Goal: Task Accomplishment & Management: Complete application form

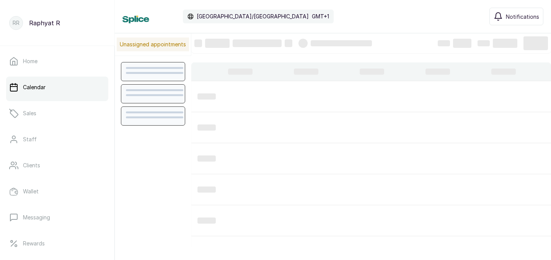
scroll to position [257, 0]
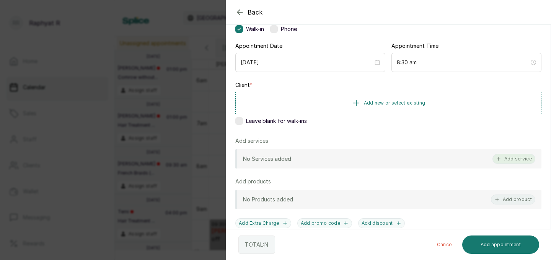
click at [513, 160] on button "Add service" at bounding box center [513, 159] width 43 height 10
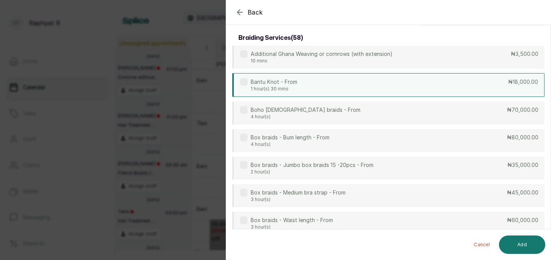
scroll to position [0, 0]
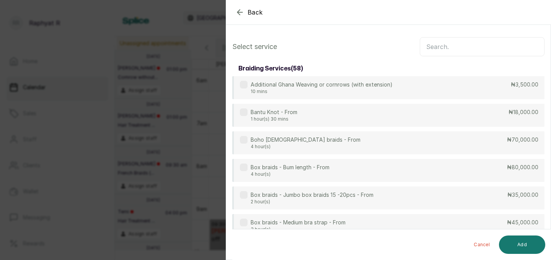
click at [436, 49] on input "text" at bounding box center [482, 46] width 125 height 19
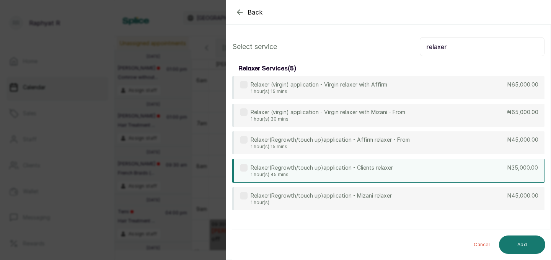
click at [450, 169] on div "Relaxer(Regrowth/touch up)application - Clients relaxer 1 hour(s) 45 mins ₦35,0…" at bounding box center [388, 171] width 312 height 24
click at [387, 166] on p "Relaxer(Regrowth/touch up)application - Clients relaxer" at bounding box center [322, 168] width 142 height 8
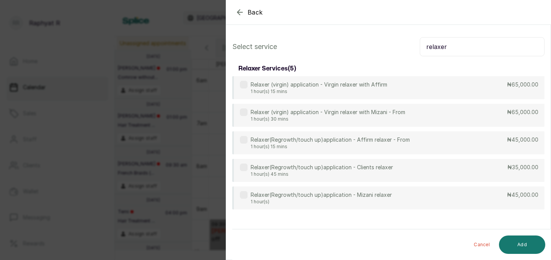
click at [457, 45] on input "relaxer" at bounding box center [482, 46] width 125 height 19
type input "r"
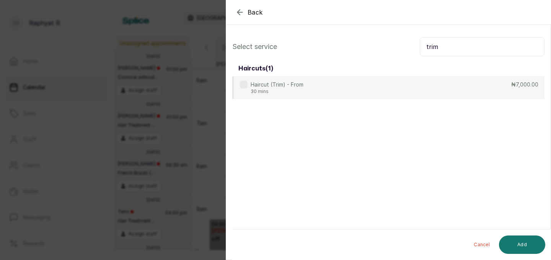
type input "trim"
click at [241, 18] on div "Back" at bounding box center [501, 12] width 551 height 24
click at [239, 10] on icon "button" at bounding box center [239, 12] width 5 height 5
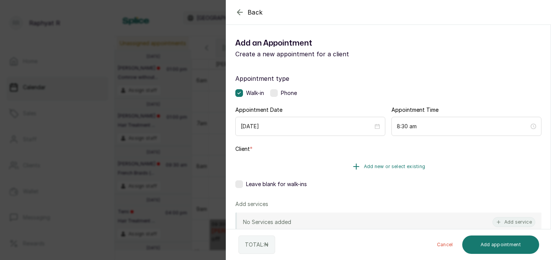
click at [365, 168] on span "Add new or select existing" at bounding box center [395, 166] width 62 height 6
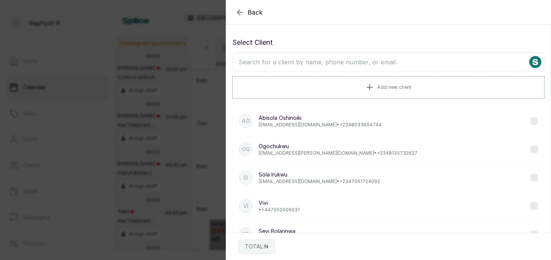
click at [352, 66] on input "text" at bounding box center [388, 61] width 312 height 19
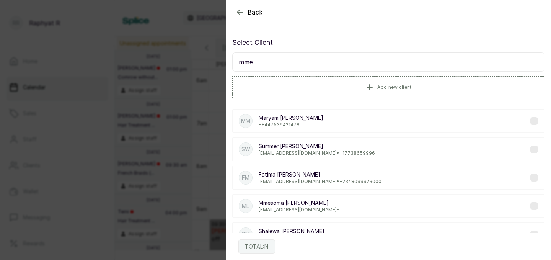
type input "mme"
click at [147, 80] on div "Back Add Appointment Select Client mme Add new client MM Maryam Mohammed • +44 …" at bounding box center [275, 130] width 551 height 260
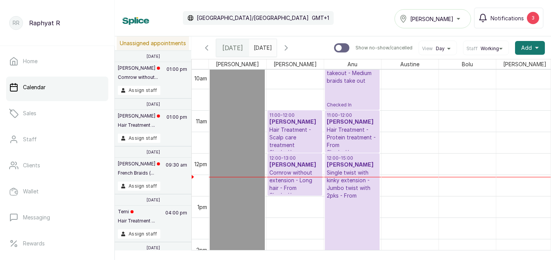
scroll to position [411, 0]
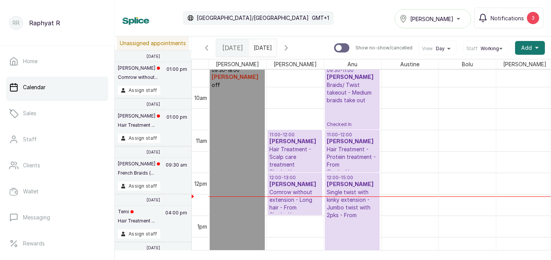
click at [448, 14] on div "Tasala Lekki" at bounding box center [432, 18] width 67 height 9
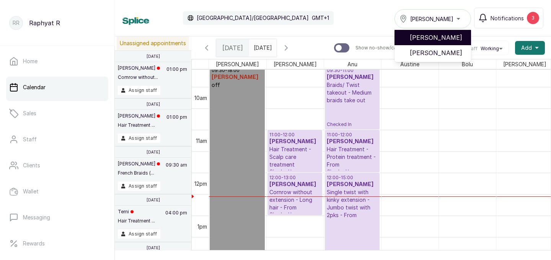
click at [444, 40] on span "[PERSON_NAME]" at bounding box center [437, 37] width 55 height 9
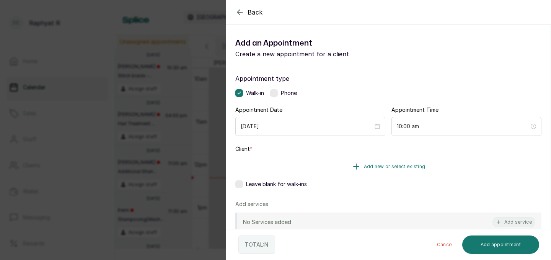
click at [396, 163] on button "Add new or select existing" at bounding box center [388, 166] width 306 height 21
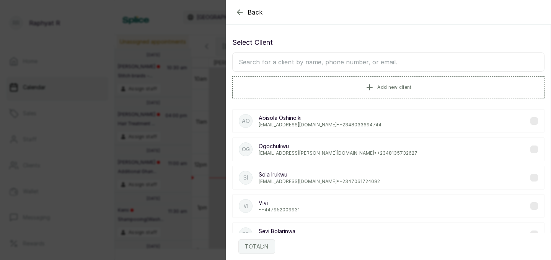
click at [330, 60] on input "text" at bounding box center [388, 61] width 312 height 19
type input "mmes"
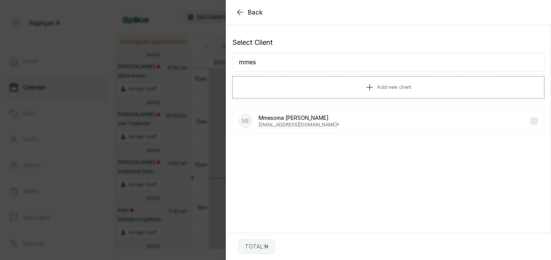
click at [317, 120] on p "Mmesoma [PERSON_NAME]" at bounding box center [299, 118] width 81 height 8
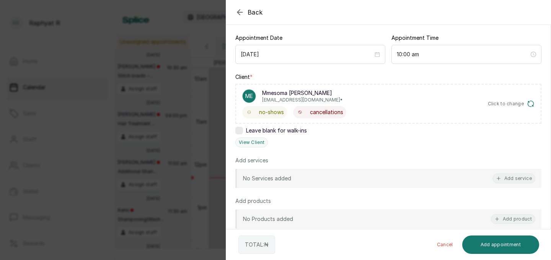
scroll to position [85, 0]
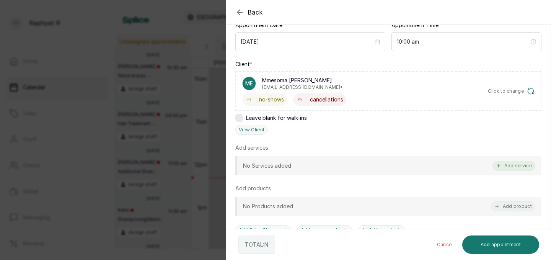
click at [520, 164] on button "Add service" at bounding box center [513, 166] width 43 height 10
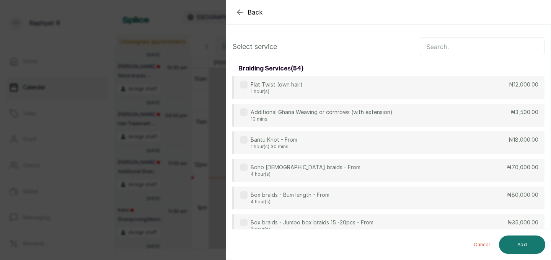
click at [442, 38] on input "text" at bounding box center [482, 46] width 125 height 19
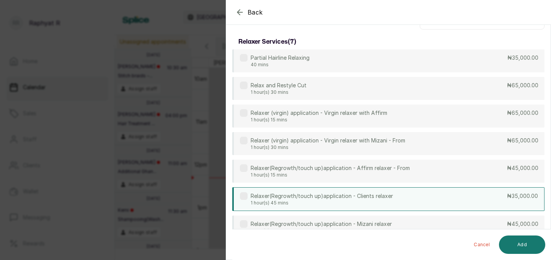
type input "relax"
click at [405, 189] on div "Relaxer(Regrowth/touch up)application - Clients relaxer 1 hour(s) 45 mins ₦35,0…" at bounding box center [388, 199] width 312 height 24
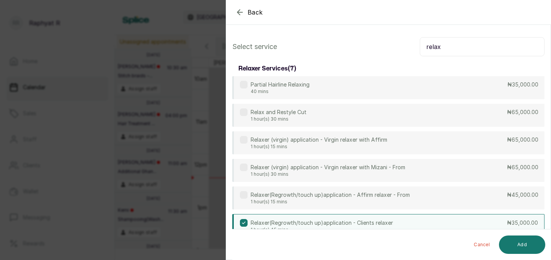
click at [461, 35] on div "Select service relax relaxer services ( 7 ) Partial Hairline Relaxing 40 mins ₦…" at bounding box center [388, 172] width 324 height 283
click at [461, 37] on input "relax" at bounding box center [482, 46] width 125 height 19
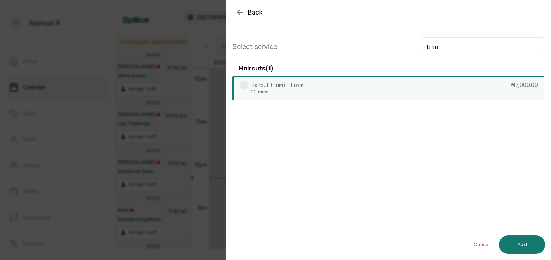
type input "trim"
click at [382, 82] on div "Haircut (Trim) - From 30 mins ₦7,000.00" at bounding box center [388, 88] width 312 height 24
click at [514, 245] on button "Add" at bounding box center [522, 244] width 46 height 18
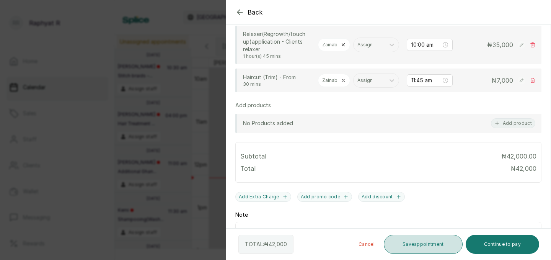
click at [428, 243] on button "Save appointment" at bounding box center [423, 243] width 79 height 19
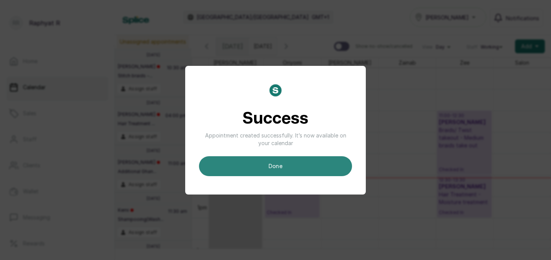
click at [308, 175] on button "done" at bounding box center [275, 166] width 153 height 20
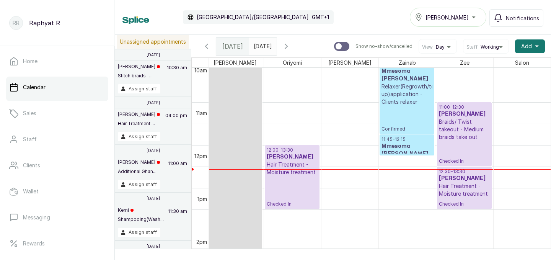
click at [398, 130] on span "Confirmed" at bounding box center [406, 129] width 51 height 6
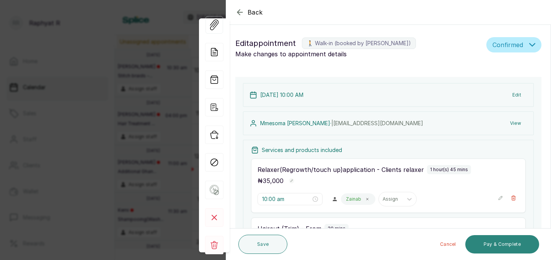
click at [516, 242] on button "Pay & Complete" at bounding box center [502, 244] width 74 height 18
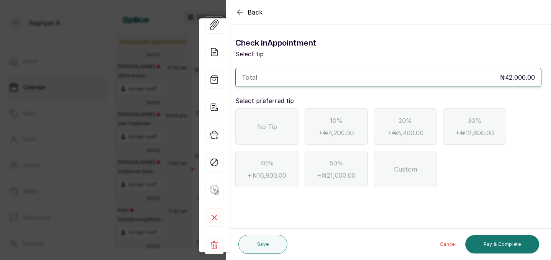
click at [296, 129] on div "No Tip" at bounding box center [266, 126] width 63 height 36
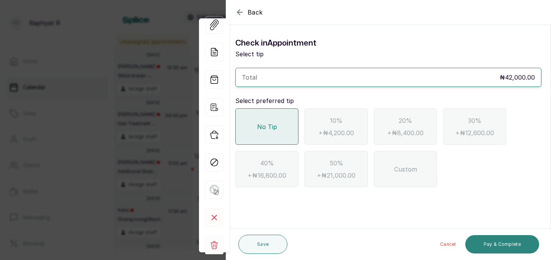
click at [483, 242] on button "Pay & Complete" at bounding box center [502, 244] width 74 height 18
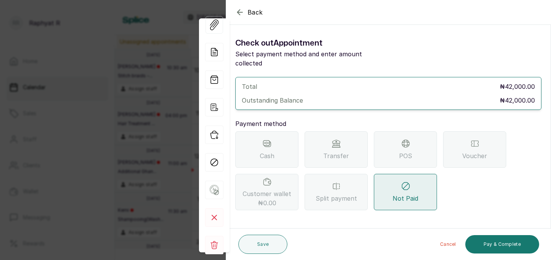
click at [399, 134] on div "POS" at bounding box center [405, 149] width 63 height 36
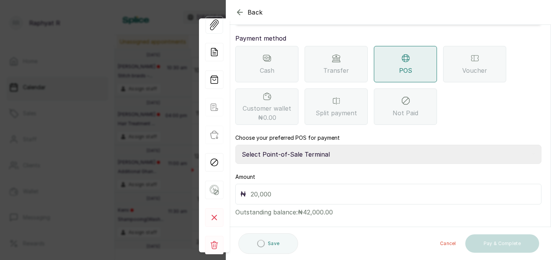
click at [339, 145] on select "Select Point-of-Sale Terminal Traction Providus Bank" at bounding box center [388, 154] width 306 height 19
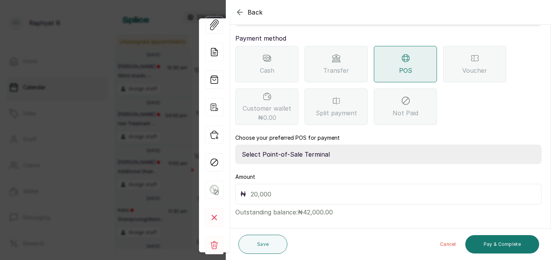
select select "b1594abb-eea2-48ba-bf5f-ff0754569b84"
click at [308, 189] on input "text" at bounding box center [394, 194] width 286 height 11
type input "42,000"
click at [488, 248] on button "Pay & Complete" at bounding box center [502, 244] width 74 height 18
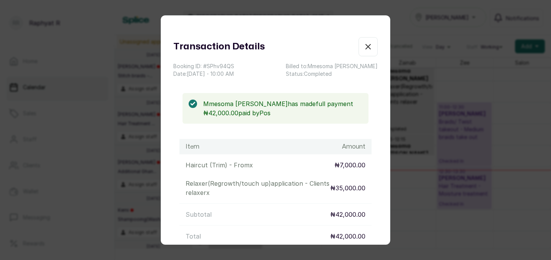
click at [366, 49] on icon "button" at bounding box center [367, 46] width 9 height 9
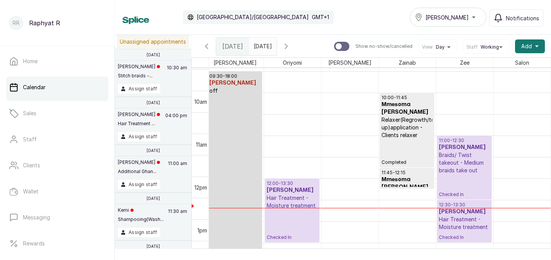
scroll to position [404, 0]
type input "dd/MM/yyyy"
click at [262, 47] on input "dd/MM/yyyy" at bounding box center [255, 44] width 12 height 13
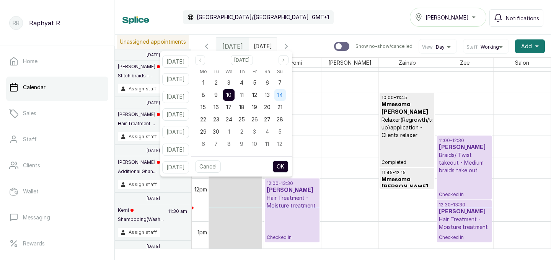
click at [283, 93] on span "14" at bounding box center [279, 94] width 5 height 7
click at [288, 165] on button "OK" at bounding box center [280, 166] width 16 height 12
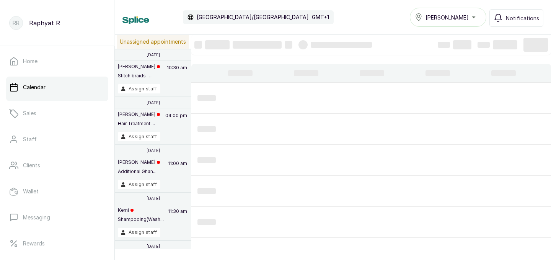
type input "[DATE]"
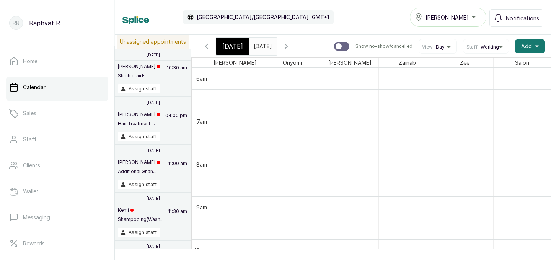
click at [208, 46] on icon "button" at bounding box center [206, 46] width 9 height 9
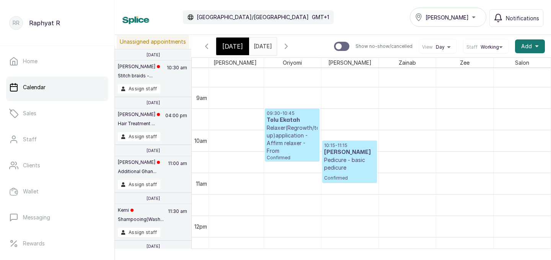
scroll to position [359, 0]
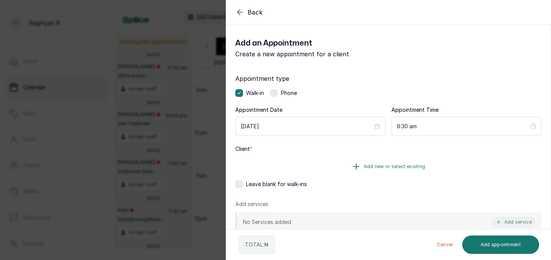
click at [408, 168] on span "Add new or select existing" at bounding box center [395, 166] width 62 height 6
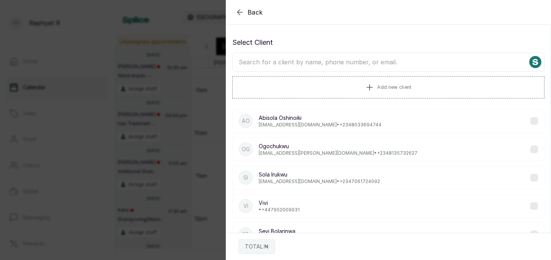
click at [369, 65] on input "text" at bounding box center [388, 61] width 312 height 19
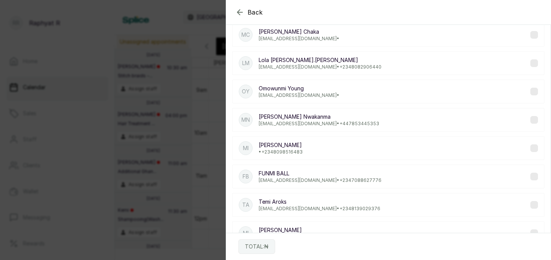
type input "mimi"
click at [191, 85] on div "Back Add Appointment Select Client mimi Add new client mi mimi • [PHONE_NUMBER]…" at bounding box center [275, 130] width 551 height 260
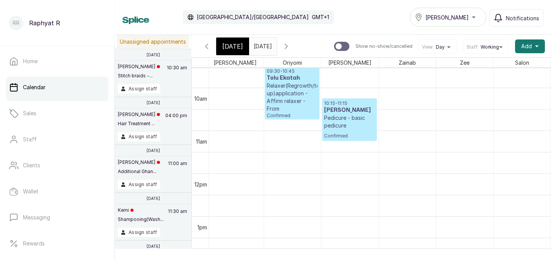
scroll to position [447, 0]
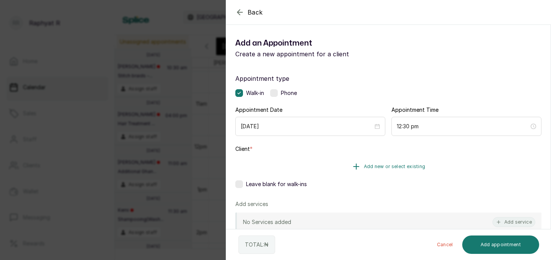
click at [460, 173] on button "Add new or select existing" at bounding box center [388, 166] width 306 height 21
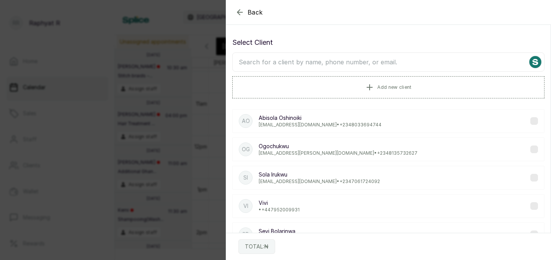
click at [387, 66] on input "text" at bounding box center [388, 61] width 312 height 19
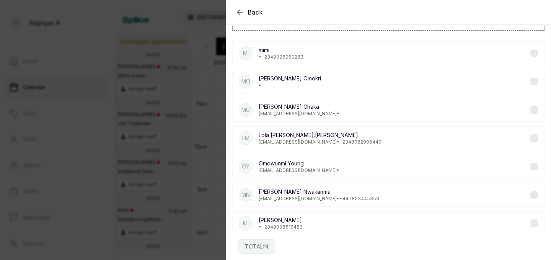
scroll to position [68, 0]
type input "mimi"
click at [332, 189] on p "[PERSON_NAME]" at bounding box center [319, 191] width 120 height 8
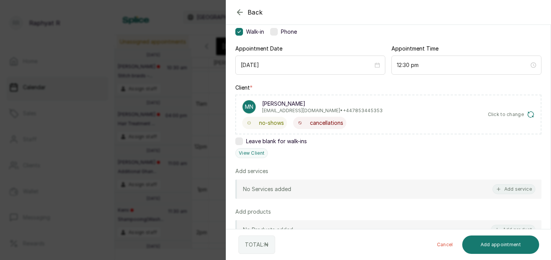
scroll to position [59, 0]
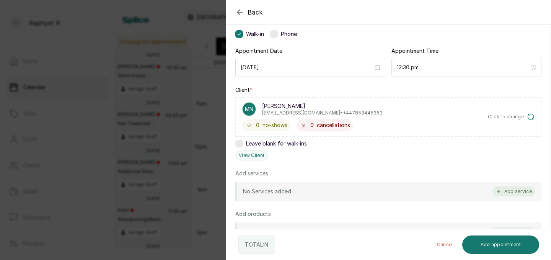
click at [508, 194] on button "Add service" at bounding box center [513, 191] width 43 height 10
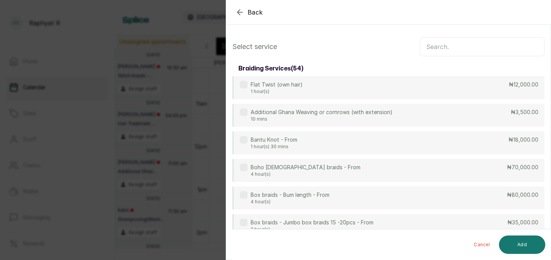
click at [448, 46] on input "text" at bounding box center [482, 46] width 125 height 19
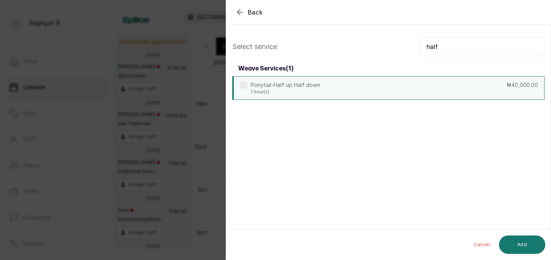
type input "half"
click at [371, 90] on div "Ponytail-Half up Half down 1 hour(s) ₦40,000.00" at bounding box center [388, 88] width 312 height 24
click at [511, 240] on button "Add" at bounding box center [522, 244] width 46 height 18
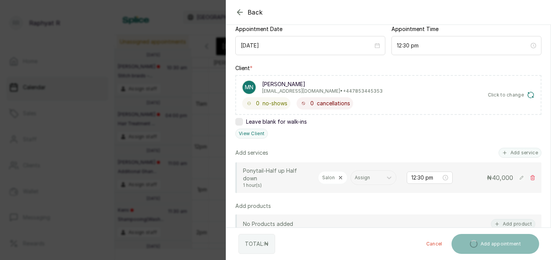
scroll to position [126, 0]
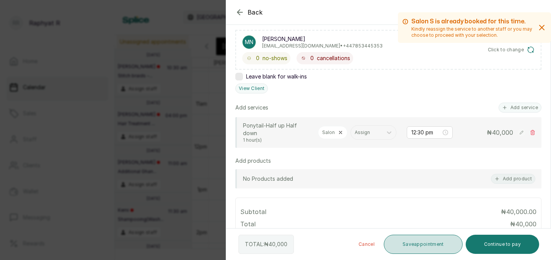
click at [416, 249] on button "Save appointment" at bounding box center [423, 243] width 79 height 19
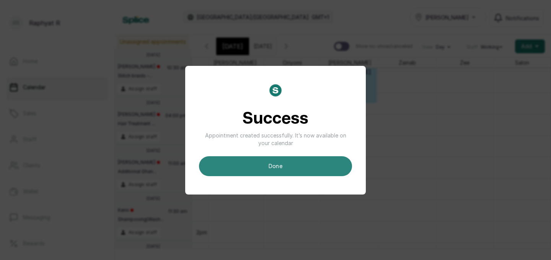
click at [298, 160] on button "done" at bounding box center [275, 166] width 153 height 20
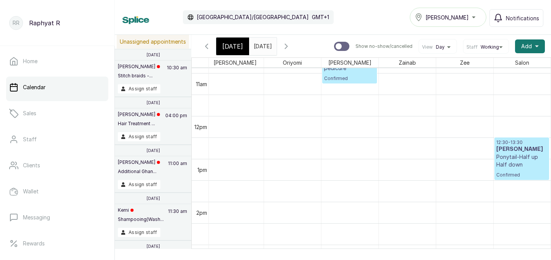
scroll to position [471, 0]
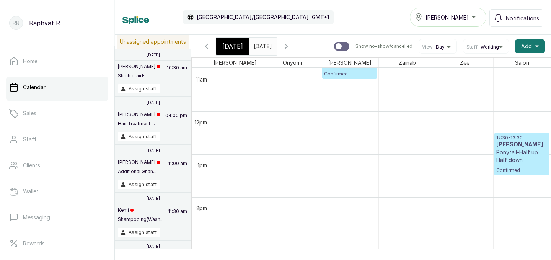
click at [233, 42] on span "[DATE]" at bounding box center [232, 46] width 21 height 9
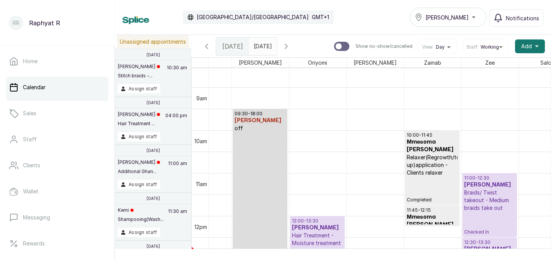
scroll to position [437, 0]
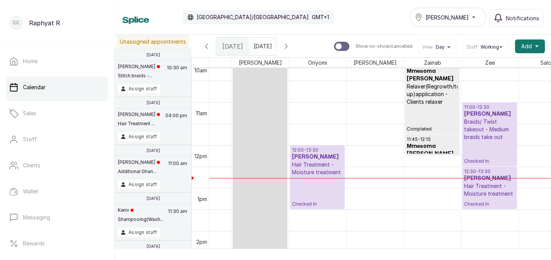
click at [497, 124] on p "Braids/ Twist takeout - Medium braids take out" at bounding box center [489, 129] width 51 height 23
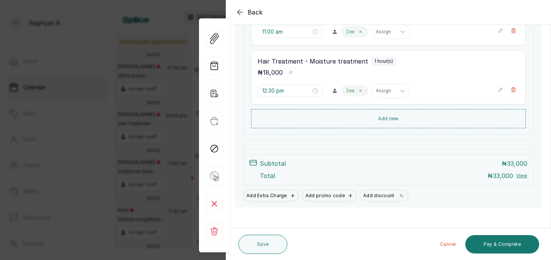
scroll to position [169, 0]
click at [501, 87] on icon "button" at bounding box center [500, 87] width 5 height 5
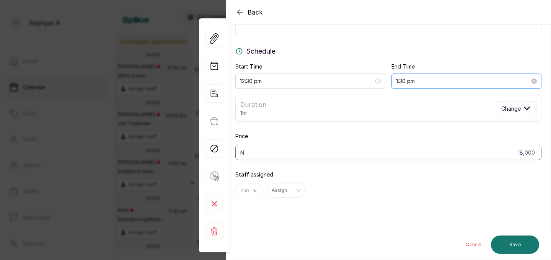
scroll to position [0, 0]
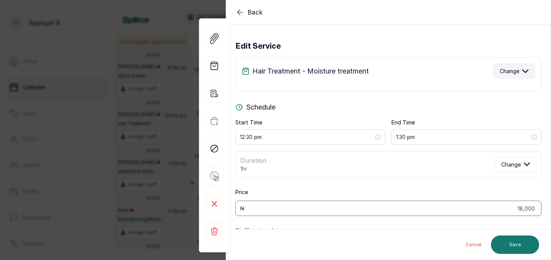
click at [509, 71] on span "Change" at bounding box center [510, 71] width 20 height 8
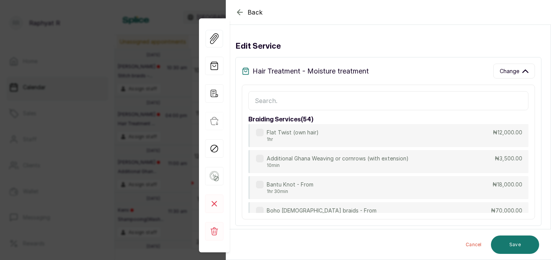
click at [390, 81] on div "Hair Treatment - Moisture treatment Change braiding services ( 54 ) Flat Twist …" at bounding box center [388, 141] width 306 height 169
click at [371, 110] on input "text" at bounding box center [388, 100] width 280 height 19
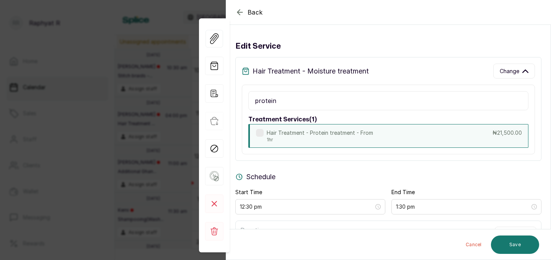
type input "protein"
click at [347, 135] on p "Hair Treatment - Protein treatment - From" at bounding box center [320, 133] width 106 height 8
type input "21,500"
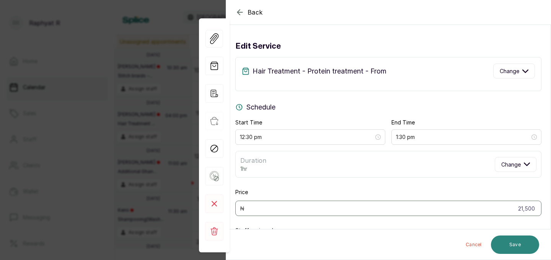
click at [519, 244] on button "Save" at bounding box center [515, 244] width 48 height 18
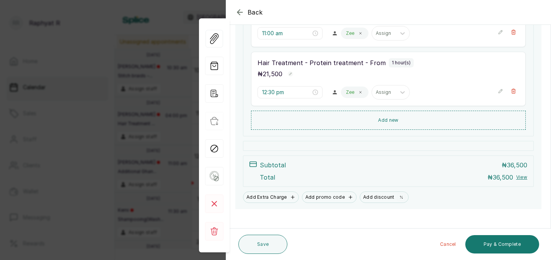
scroll to position [165, 0]
click at [275, 242] on button "Save" at bounding box center [262, 243] width 49 height 19
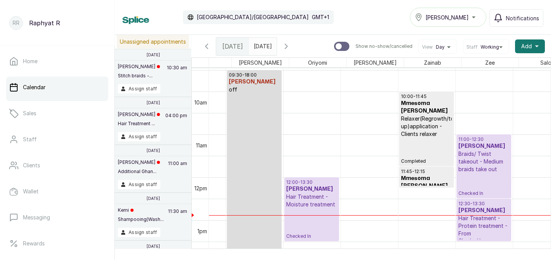
scroll to position [0, 175]
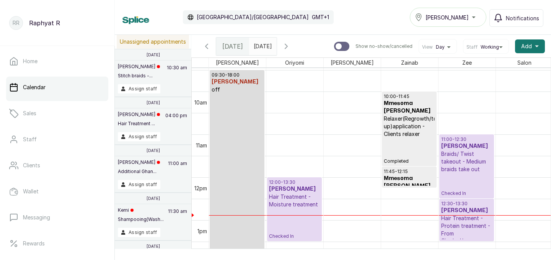
click at [463, 151] on p "Braids/ Twist takeout - Medium braids take out" at bounding box center [466, 161] width 51 height 23
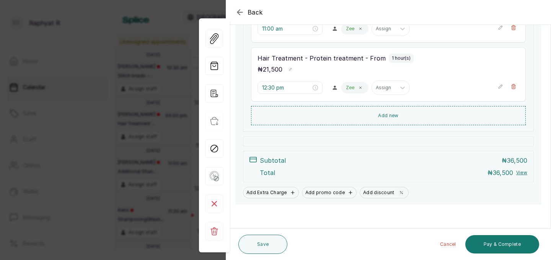
scroll to position [173, 0]
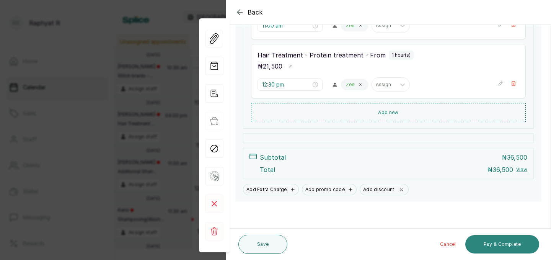
click at [501, 239] on button "Pay & Complete" at bounding box center [502, 244] width 74 height 18
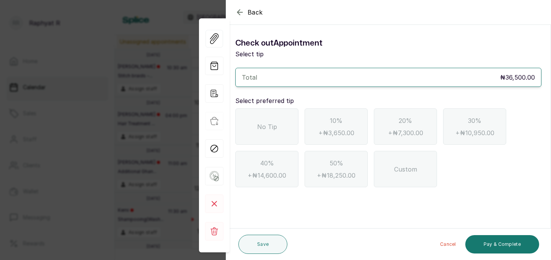
click at [269, 130] on span "No Tip" at bounding box center [267, 126] width 20 height 9
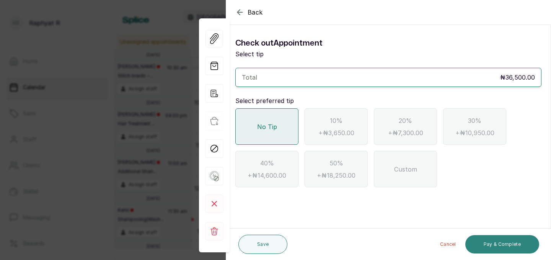
click at [508, 236] on button "Pay & Complete" at bounding box center [502, 244] width 74 height 18
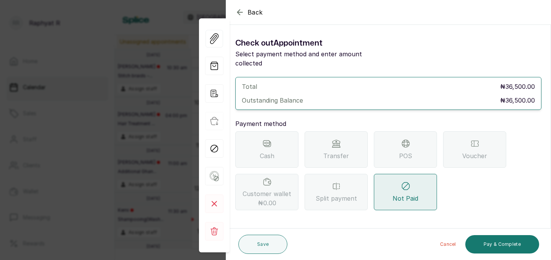
click at [337, 139] on icon at bounding box center [336, 143] width 9 height 9
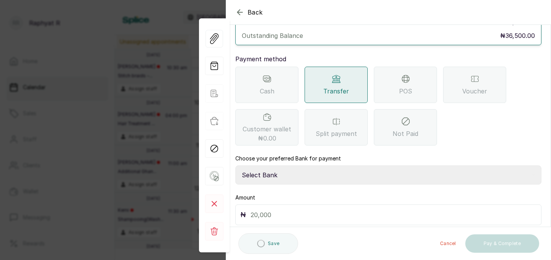
scroll to position [85, 0]
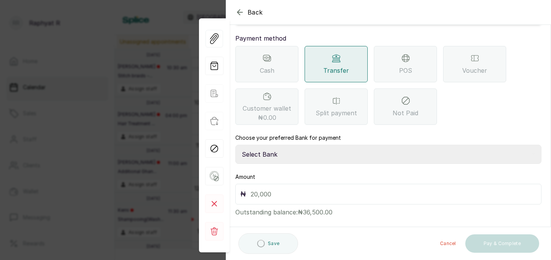
click at [298, 149] on select "Select Bank TRACTION(TRACTION) Providus Bank TASALAHQ HAIR AND BEAUTY Guaranty …" at bounding box center [388, 154] width 306 height 19
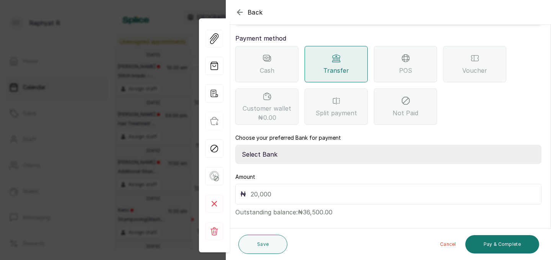
select select "d2e8ea74-1b1f-42b2-81f9-dacd6e382dd2"
click at [283, 189] on input "text" at bounding box center [394, 194] width 286 height 11
type input "36,500"
click at [490, 233] on div "Cancel Pay & Complete" at bounding box center [414, 244] width 249 height 24
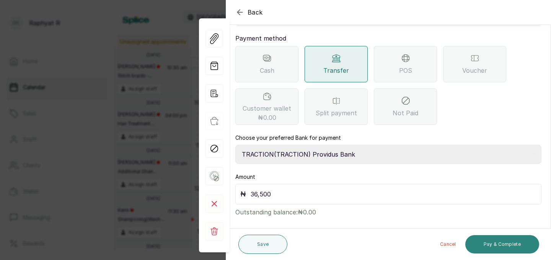
click at [493, 239] on button "Pay & Complete" at bounding box center [502, 244] width 74 height 18
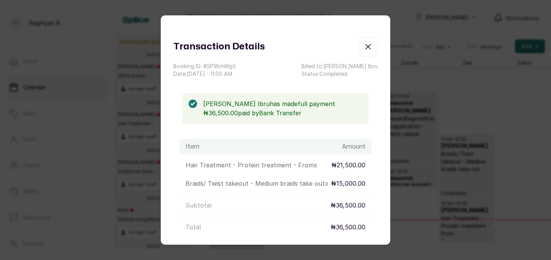
click at [368, 43] on icon "button" at bounding box center [367, 46] width 9 height 9
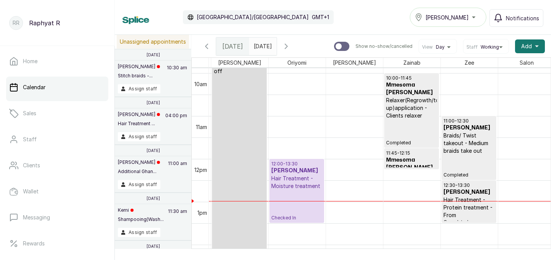
scroll to position [369, 0]
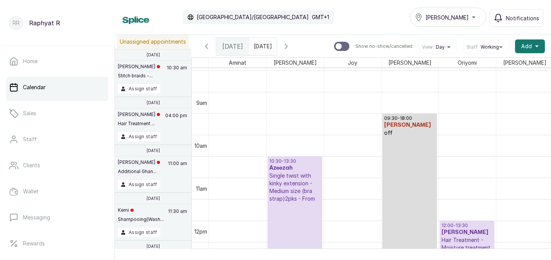
click at [276, 47] on span at bounding box center [269, 44] width 15 height 13
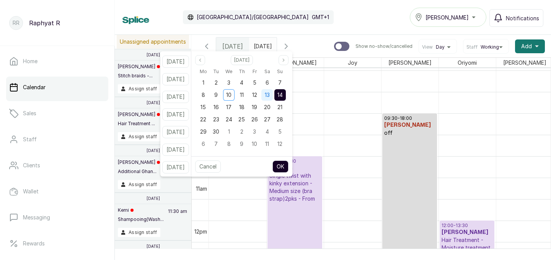
click at [270, 94] on span "13" at bounding box center [267, 94] width 5 height 7
click at [288, 161] on button "OK" at bounding box center [280, 166] width 16 height 12
type input "[DATE]"
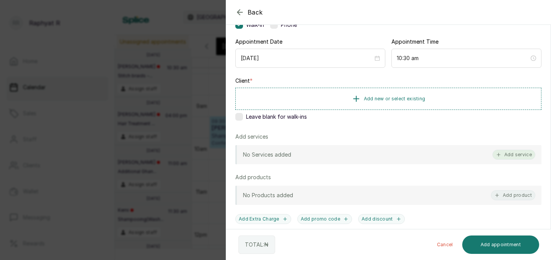
click at [514, 152] on button "Add service" at bounding box center [513, 155] width 43 height 10
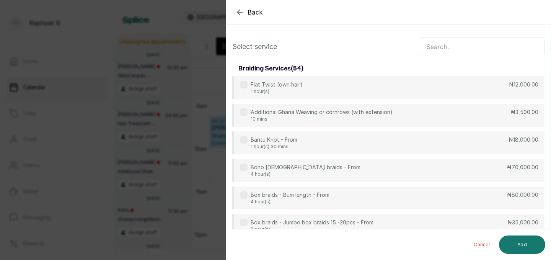
click at [238, 11] on icon "button" at bounding box center [239, 12] width 9 height 9
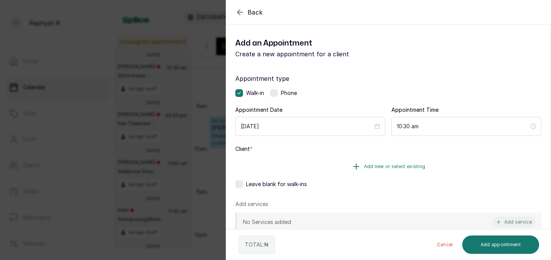
click at [368, 164] on span "Add new or select existing" at bounding box center [395, 166] width 62 height 6
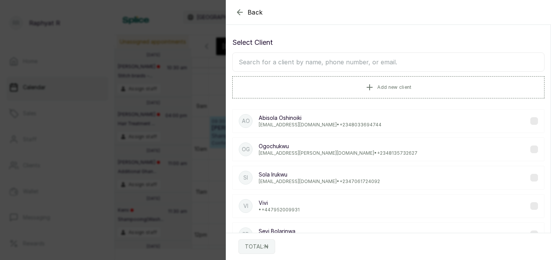
click at [358, 65] on input "text" at bounding box center [388, 61] width 312 height 19
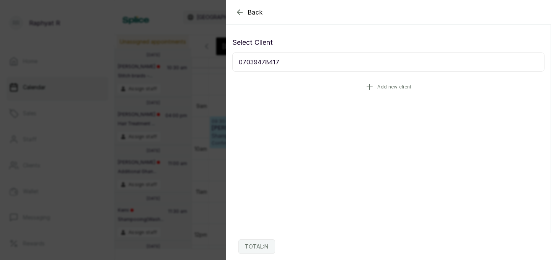
type input "07039478417"
click at [385, 88] on span "Add new client" at bounding box center [394, 87] width 34 height 6
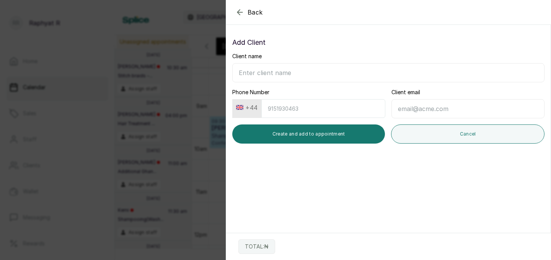
click at [256, 104] on button "+44" at bounding box center [247, 107] width 28 height 12
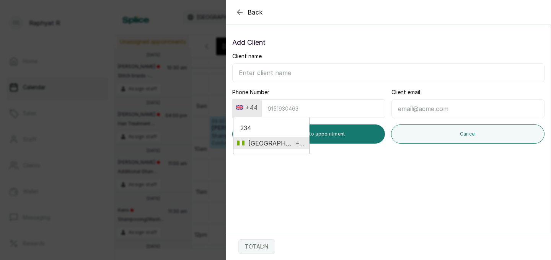
type input "234"
click at [262, 146] on span "[GEOGRAPHIC_DATA]" at bounding box center [268, 142] width 49 height 9
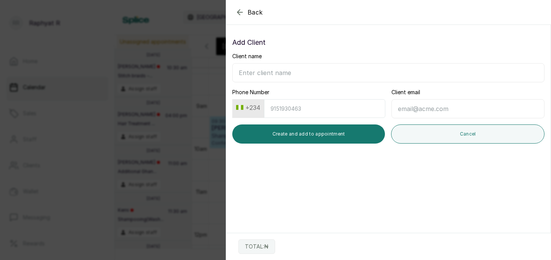
click at [288, 101] on input "Phone Number" at bounding box center [324, 108] width 121 height 19
type input "7039478417"
click at [257, 72] on input "Client name" at bounding box center [388, 72] width 312 height 19
type input "Okunlola odusote"
click at [423, 111] on input "Client email" at bounding box center [467, 108] width 153 height 19
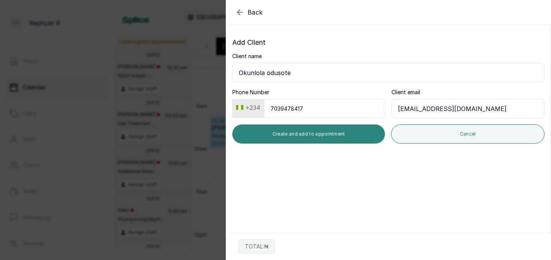
type input "[EMAIL_ADDRESS][DOMAIN_NAME]"
click at [350, 135] on button "Create and add to appointment" at bounding box center [308, 133] width 153 height 19
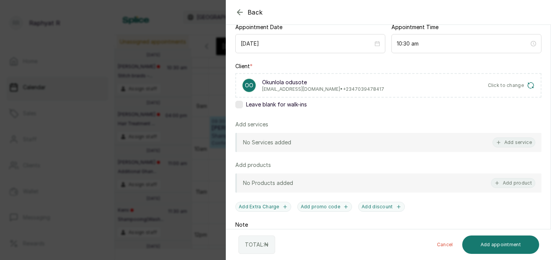
scroll to position [110, 0]
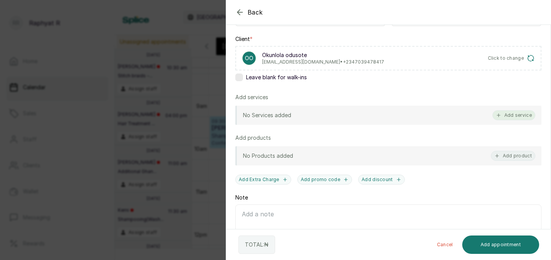
click at [523, 114] on button "Add service" at bounding box center [513, 115] width 43 height 10
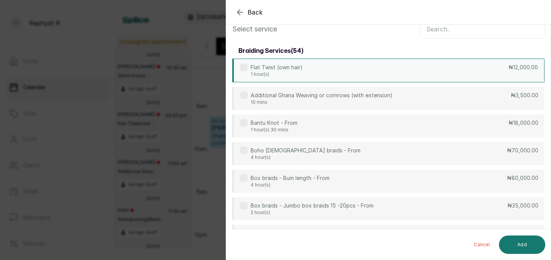
scroll to position [0, 0]
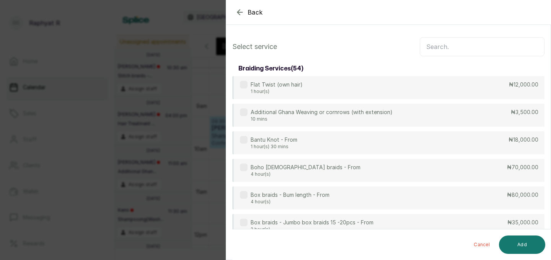
click at [450, 51] on input "text" at bounding box center [482, 46] width 125 height 19
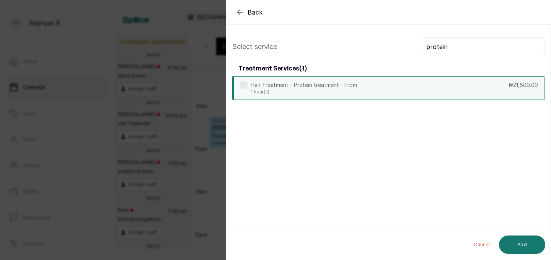
type input "protein"
click at [396, 88] on div "Hair Treatment - Protein treatment - From 1 hour(s) ₦21,500.00" at bounding box center [388, 88] width 312 height 24
click at [464, 45] on input "protein" at bounding box center [482, 46] width 125 height 19
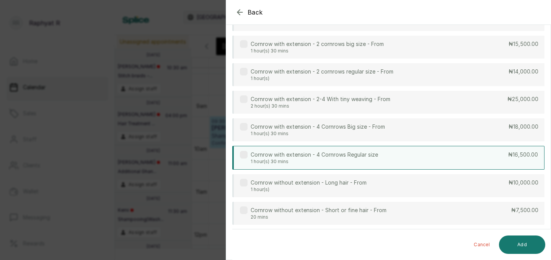
scroll to position [83, 0]
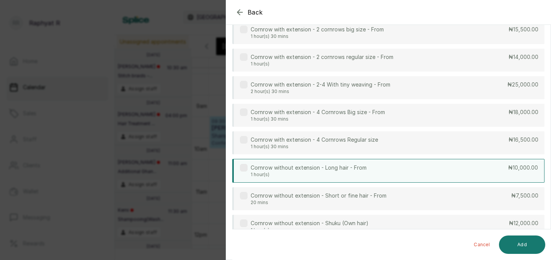
type input "corn"
click at [431, 169] on div "Cornrow without extension - Long hair - From 1 hour(s) ₦10,000.00" at bounding box center [388, 171] width 312 height 24
click at [538, 245] on button "Add" at bounding box center [522, 244] width 46 height 18
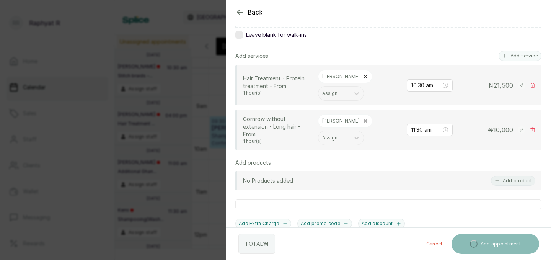
scroll to position [166, 0]
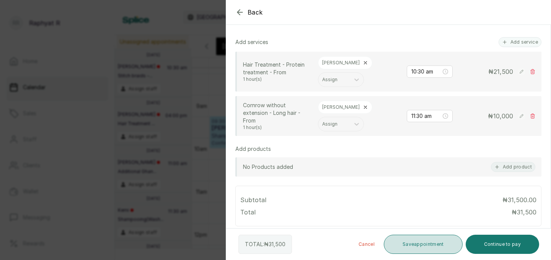
click at [442, 240] on button "Save appointment" at bounding box center [423, 243] width 79 height 19
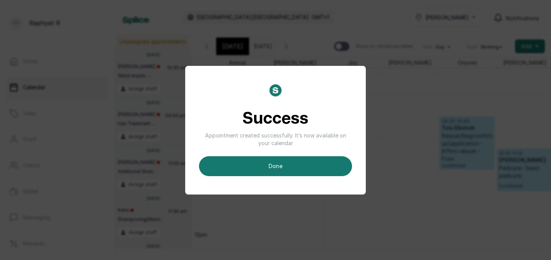
click at [333, 179] on div "Success Appointment created successfully. It’s now available on your calendar d…" at bounding box center [275, 130] width 181 height 129
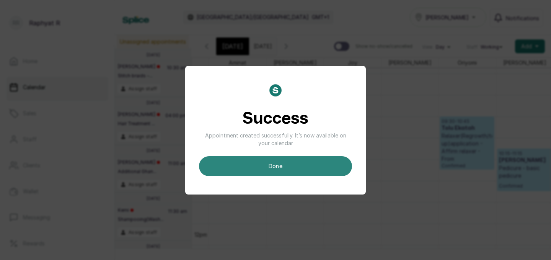
click at [333, 170] on button "done" at bounding box center [275, 166] width 153 height 20
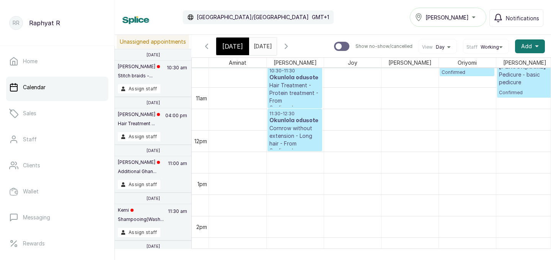
scroll to position [409, 0]
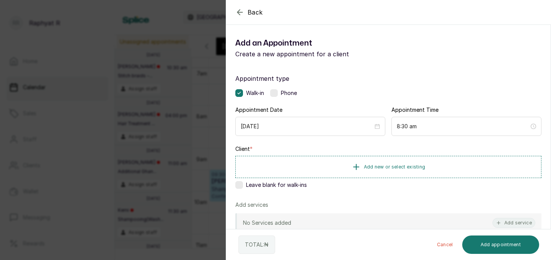
click at [391, 179] on div "Client * Add new or select existing Leave blank for walk-ins" at bounding box center [388, 168] width 306 height 47
click at [391, 169] on span "Add new or select existing" at bounding box center [395, 166] width 62 height 6
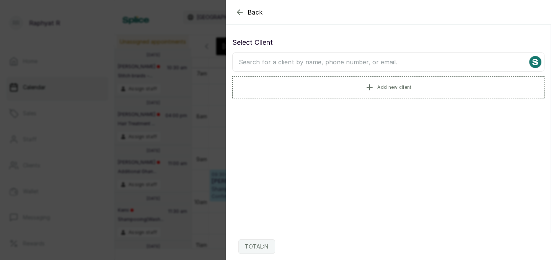
click at [375, 63] on input "text" at bounding box center [388, 61] width 312 height 19
type input "0"
type input "[PERSON_NAME]"
click at [238, 10] on icon "button" at bounding box center [239, 12] width 9 height 9
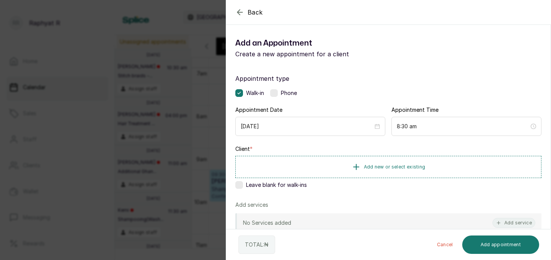
click at [233, 4] on div "Back" at bounding box center [501, 12] width 551 height 24
click at [241, 13] on icon "button" at bounding box center [239, 12] width 9 height 9
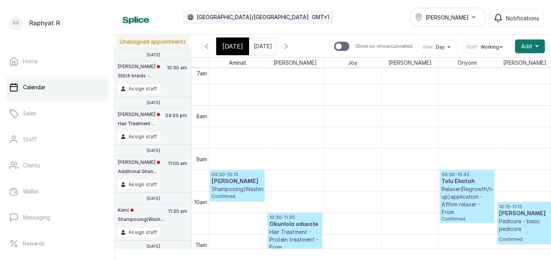
click at [228, 46] on span "[DATE]" at bounding box center [232, 46] width 21 height 9
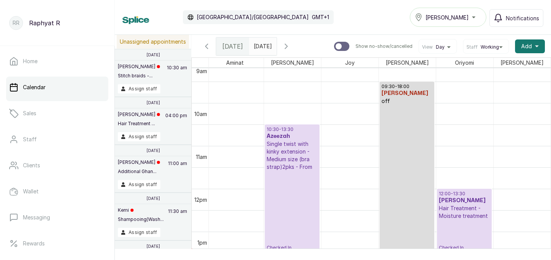
scroll to position [406, 4]
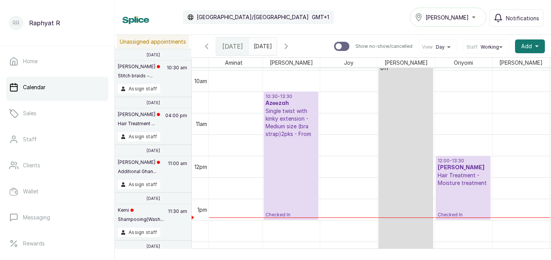
click at [469, 169] on h3 "[PERSON_NAME]" at bounding box center [463, 168] width 51 height 8
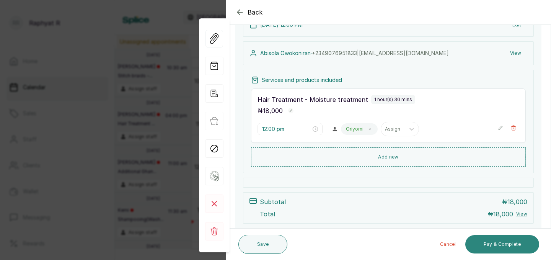
click at [504, 241] on button "Pay & Complete" at bounding box center [502, 244] width 74 height 18
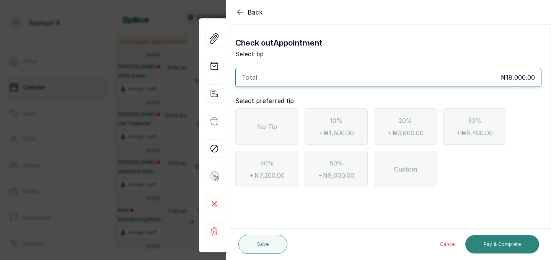
scroll to position [0, 0]
click at [272, 119] on div "No Tip" at bounding box center [266, 126] width 63 height 36
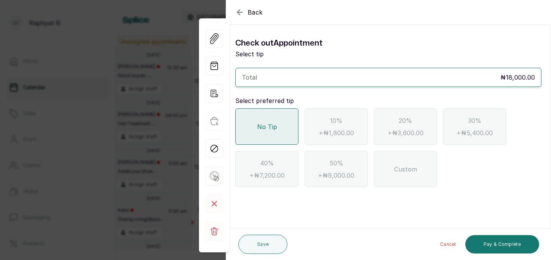
click at [500, 254] on div "Cancel Pay & Complete" at bounding box center [414, 244] width 249 height 24
click at [514, 243] on button "Pay & Complete" at bounding box center [502, 244] width 74 height 18
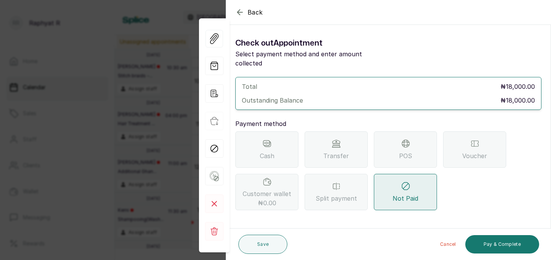
click at [349, 148] on div "Transfer" at bounding box center [335, 149] width 63 height 36
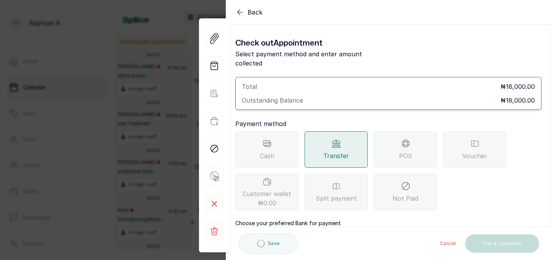
click at [415, 131] on div "POS" at bounding box center [405, 149] width 63 height 36
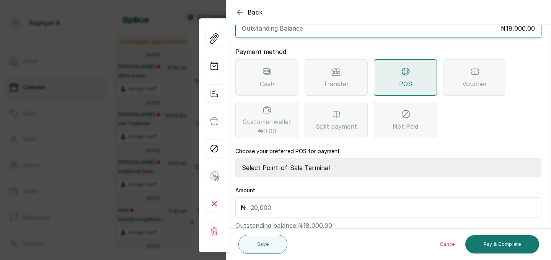
scroll to position [76, 0]
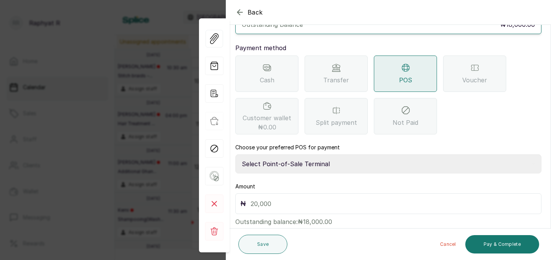
click at [291, 154] on select "Select Point-of-Sale Terminal Traction Providus Bank" at bounding box center [388, 163] width 306 height 19
select select "b1594abb-eea2-48ba-bf5f-ff0754569b84"
click at [290, 161] on select "Select Point-of-Sale Terminal Traction Providus Bank" at bounding box center [388, 163] width 306 height 19
click at [274, 198] on input "text" at bounding box center [394, 203] width 286 height 11
type input "18,000"
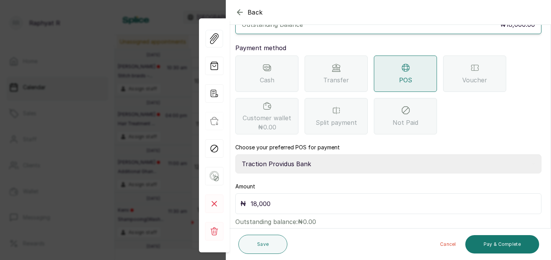
click at [495, 254] on div "Cancel Pay & Complete" at bounding box center [414, 244] width 249 height 24
click at [492, 246] on button "Pay & Complete" at bounding box center [502, 244] width 74 height 18
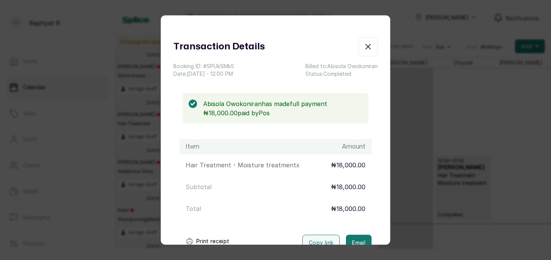
click at [368, 45] on icon "button" at bounding box center [367, 46] width 9 height 9
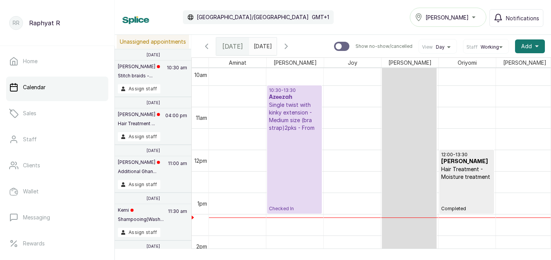
scroll to position [0, 1]
click at [312, 144] on div "10:30 - 13:30 Azeezah Single twist with kinky extension - Medium size (bra stra…" at bounding box center [294, 149] width 51 height 124
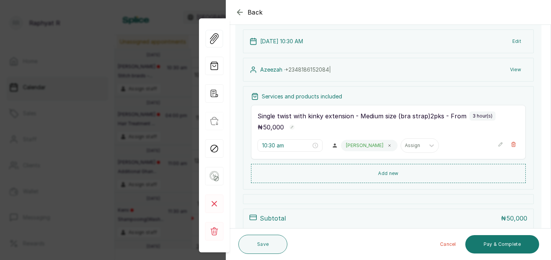
scroll to position [60, 0]
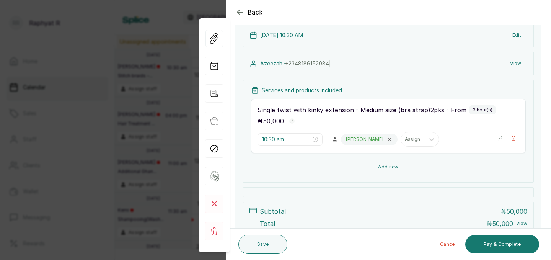
click at [356, 167] on button "Add new" at bounding box center [388, 167] width 275 height 18
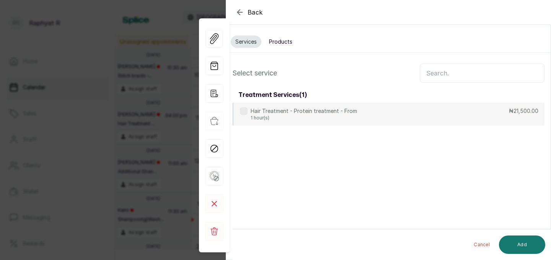
scroll to position [0, 0]
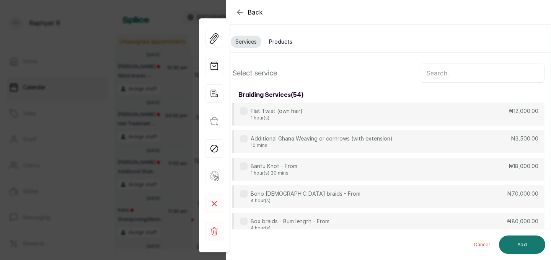
click at [299, 43] on div "Services Products" at bounding box center [388, 42] width 324 height 22
click at [290, 42] on button "Products" at bounding box center [280, 42] width 33 height 12
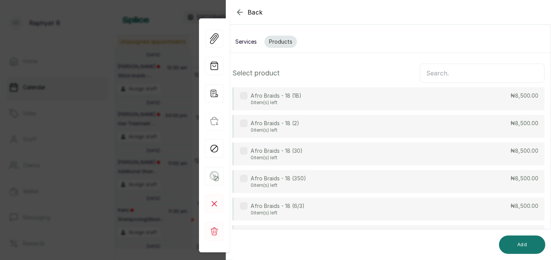
click at [432, 74] on input "text" at bounding box center [482, 72] width 125 height 19
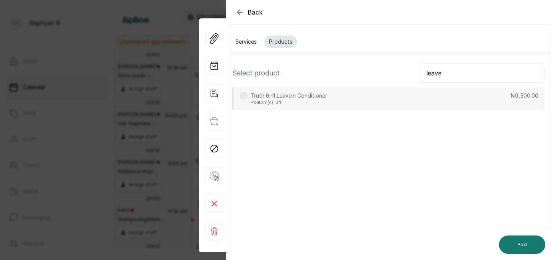
type input "leave"
click at [451, 99] on div "Truth 6in1 Leavein Conditioner -15 item(s) left ₦9,500.00" at bounding box center [388, 98] width 312 height 23
click at [536, 232] on div "Add" at bounding box center [394, 244] width 325 height 31
click at [532, 243] on button "Add" at bounding box center [522, 244] width 46 height 18
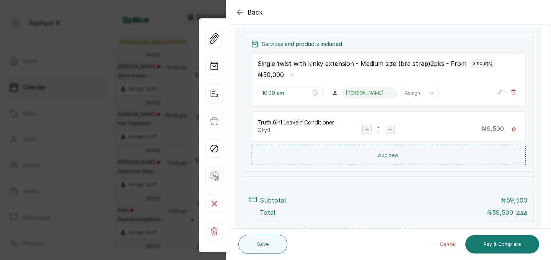
scroll to position [105, 0]
click at [268, 240] on button "Save" at bounding box center [262, 243] width 49 height 19
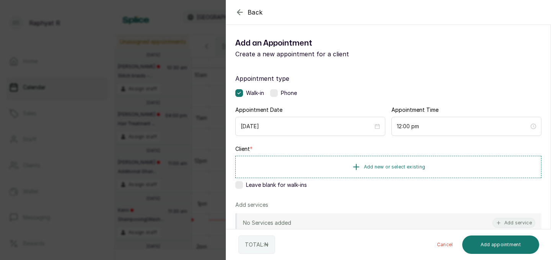
click at [193, 134] on div "Back Add Appointment Add an Appointment Create a new appointment for a client A…" at bounding box center [275, 130] width 551 height 260
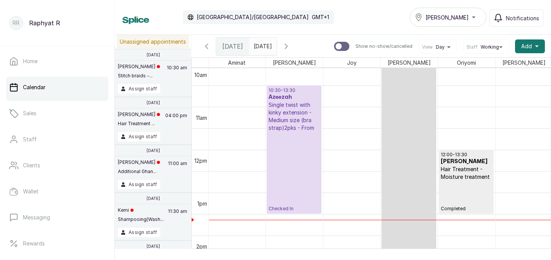
click at [280, 160] on div "10:30 - 13:30 Azeezah Single twist with kinky extension - Medium size (bra stra…" at bounding box center [294, 149] width 51 height 124
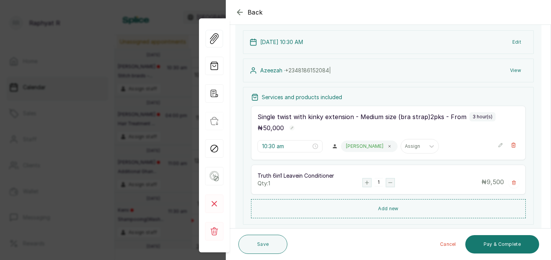
scroll to position [56, 0]
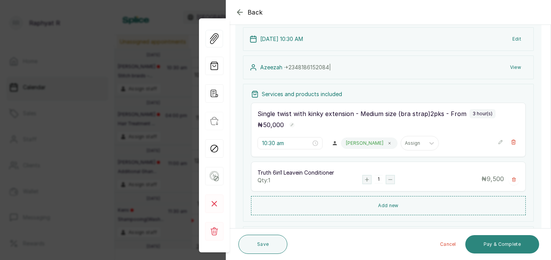
click at [503, 246] on button "Pay & Complete" at bounding box center [502, 244] width 74 height 18
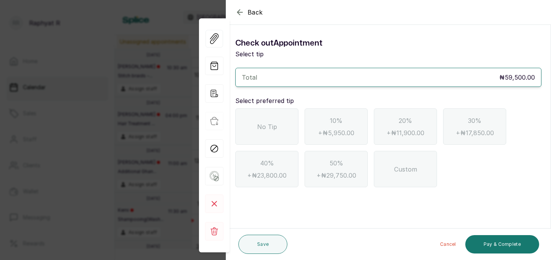
click at [276, 128] on span "No Tip" at bounding box center [267, 126] width 20 height 9
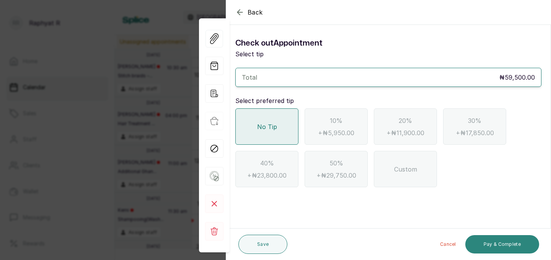
click at [488, 244] on button "Pay & Complete" at bounding box center [502, 244] width 74 height 18
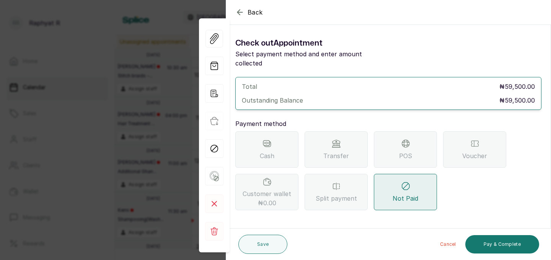
click at [415, 151] on div "POS" at bounding box center [405, 149] width 63 height 36
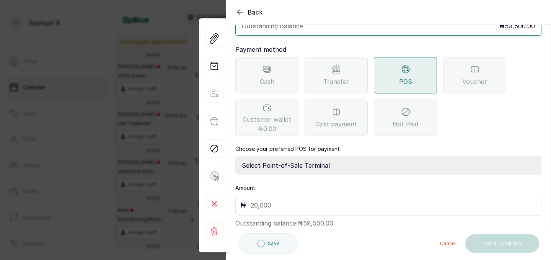
scroll to position [79, 0]
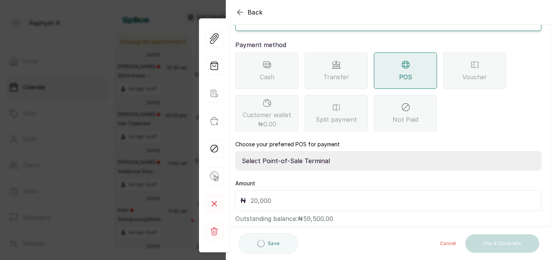
click at [302, 151] on select "Select Point-of-Sale Terminal Traction Providus Bank" at bounding box center [388, 160] width 306 height 19
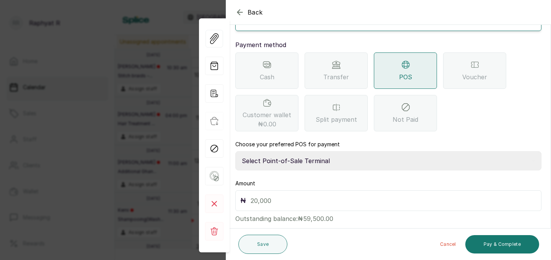
select select "b1594abb-eea2-48ba-bf5f-ff0754569b84"
click at [289, 195] on input "text" at bounding box center [394, 200] width 286 height 11
type input "59,500"
click at [490, 236] on button "Pay & Complete" at bounding box center [502, 244] width 74 height 18
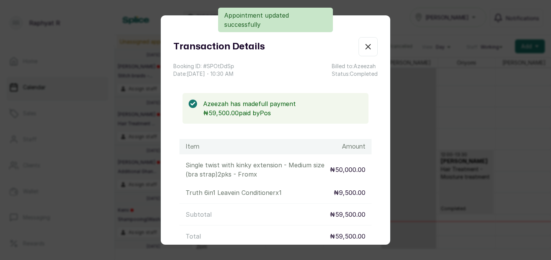
click at [371, 48] on icon "button" at bounding box center [367, 46] width 9 height 9
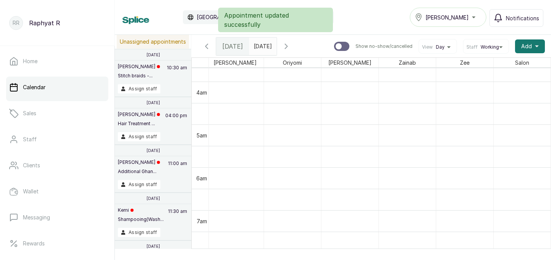
scroll to position [406, 175]
